Goal: Check status

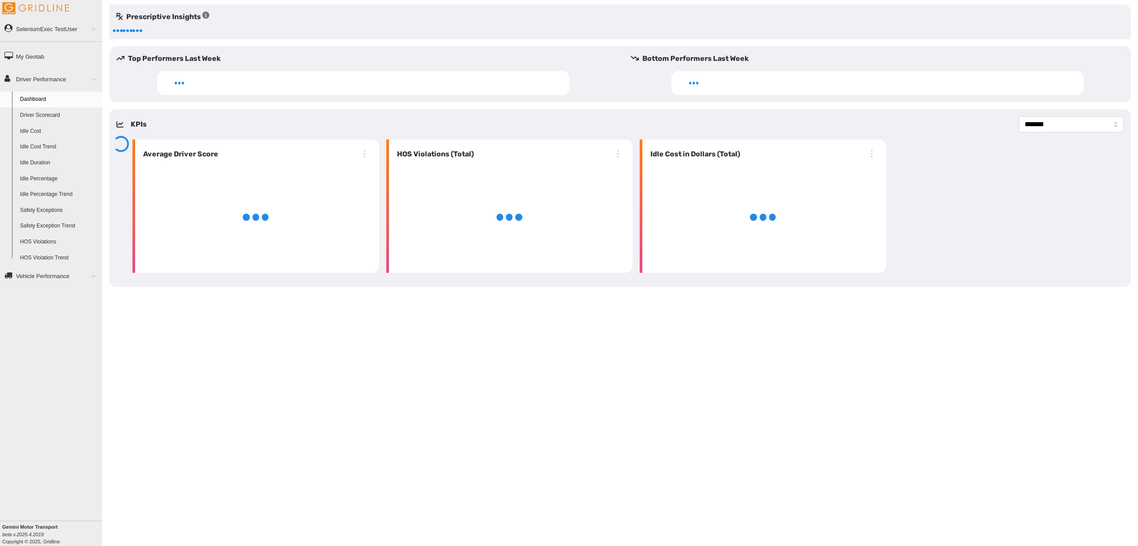
click at [55, 115] on link "Driver Scorecard" at bounding box center [59, 116] width 86 height 16
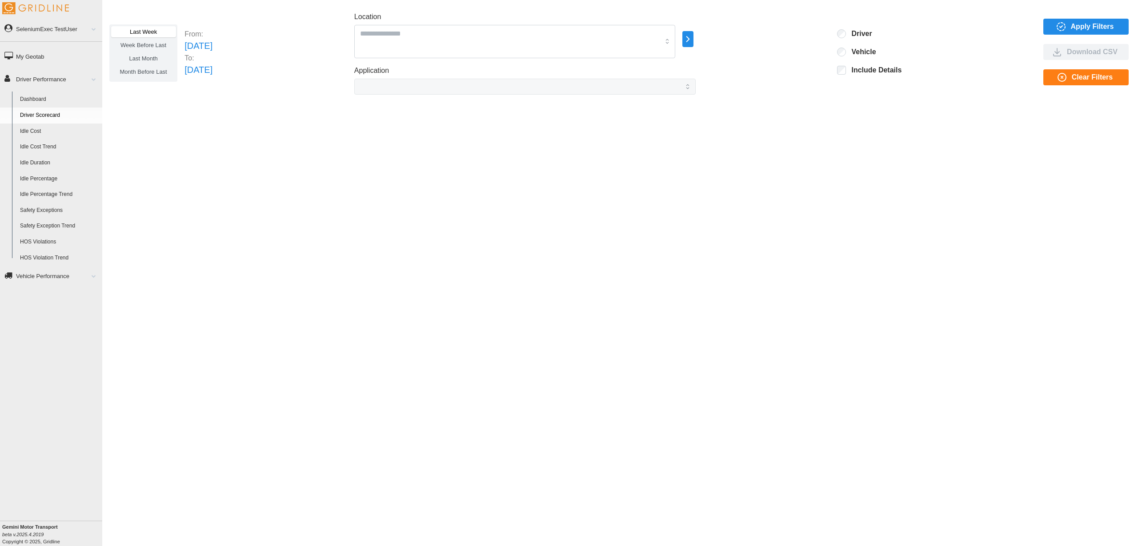
click at [144, 46] on span "Week Before Last" at bounding box center [143, 45] width 46 height 7
click at [147, 61] on span "Last Month" at bounding box center [143, 58] width 28 height 7
click at [156, 71] on span "Month Before Last" at bounding box center [143, 71] width 47 height 7
click at [152, 60] on span "Last Month" at bounding box center [143, 58] width 28 height 7
